Goal: Task Accomplishment & Management: Manage account settings

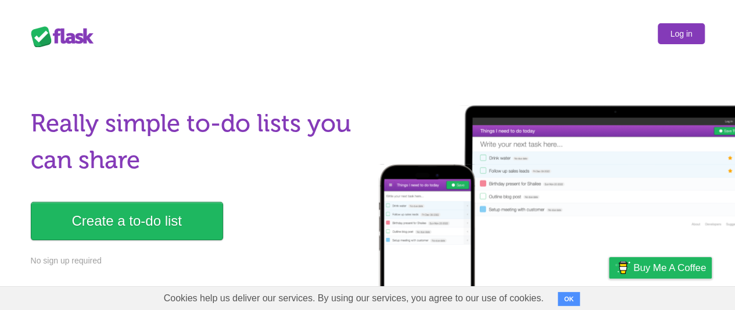
click at [681, 33] on link "Log in" at bounding box center [681, 33] width 47 height 21
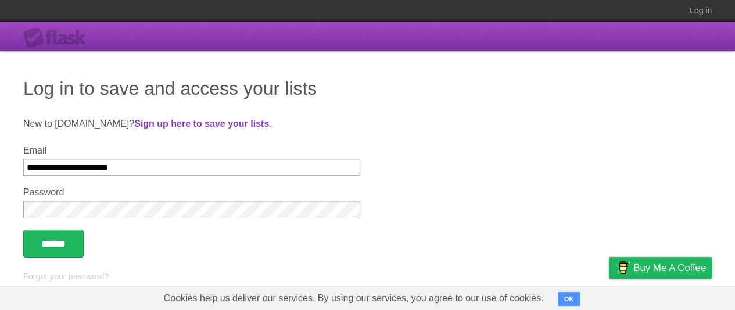
type input "**********"
click at [55, 244] on input "******" at bounding box center [53, 244] width 60 height 28
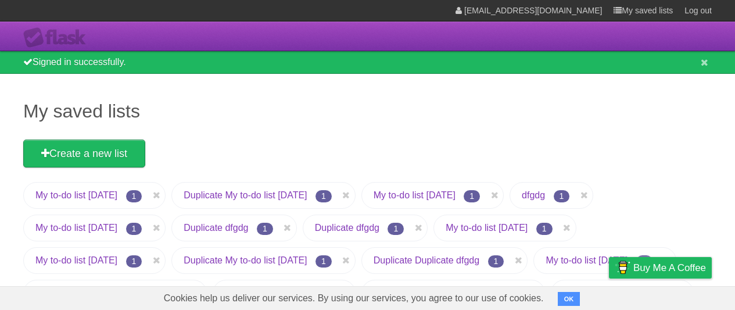
scroll to position [531, 0]
